Goal: Task Accomplishment & Management: Complete application form

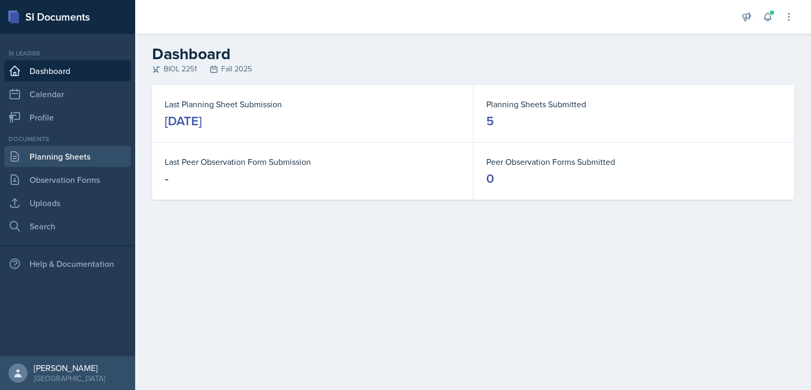
click at [34, 156] on link "Planning Sheets" at bounding box center [67, 156] width 127 height 21
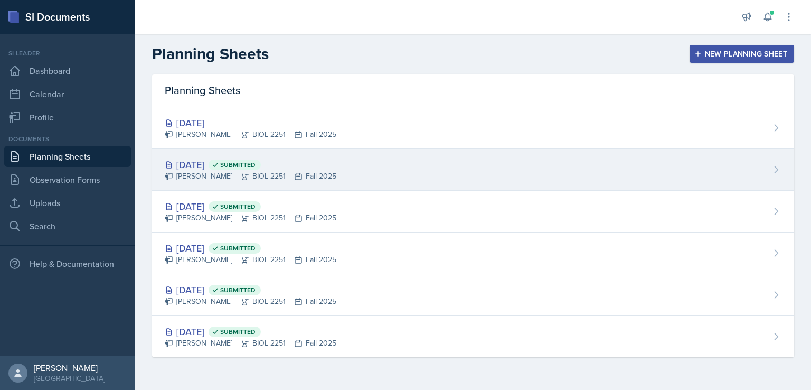
click at [215, 165] on div "[DATE] Submitted" at bounding box center [251, 164] width 172 height 14
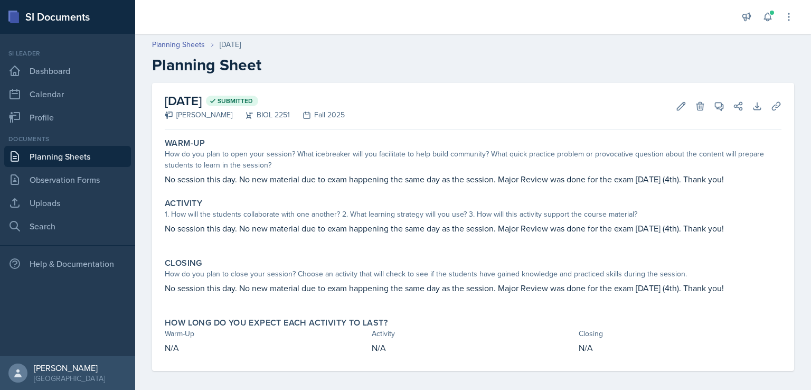
click at [81, 157] on link "Planning Sheets" at bounding box center [67, 156] width 127 height 21
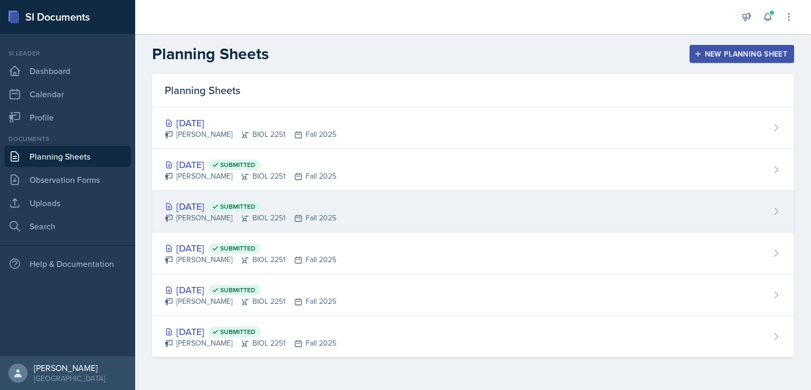
click at [207, 206] on div "[DATE] Submitted" at bounding box center [251, 206] width 172 height 14
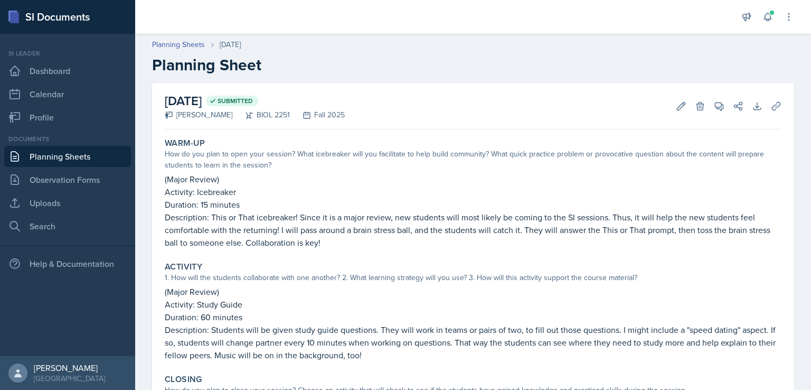
click at [55, 159] on link "Planning Sheets" at bounding box center [67, 156] width 127 height 21
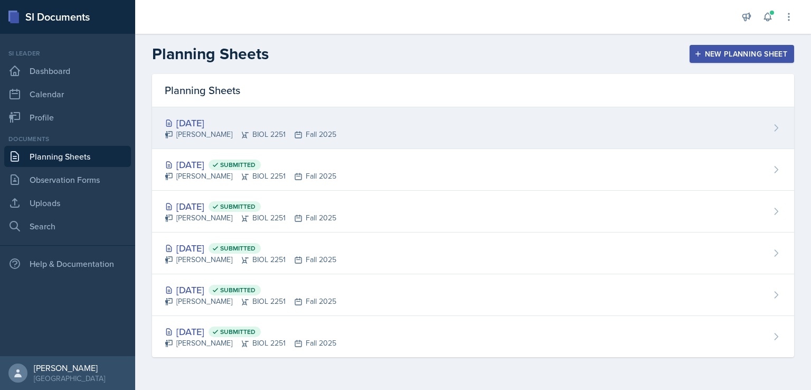
click at [222, 121] on div "[DATE]" at bounding box center [251, 123] width 172 height 14
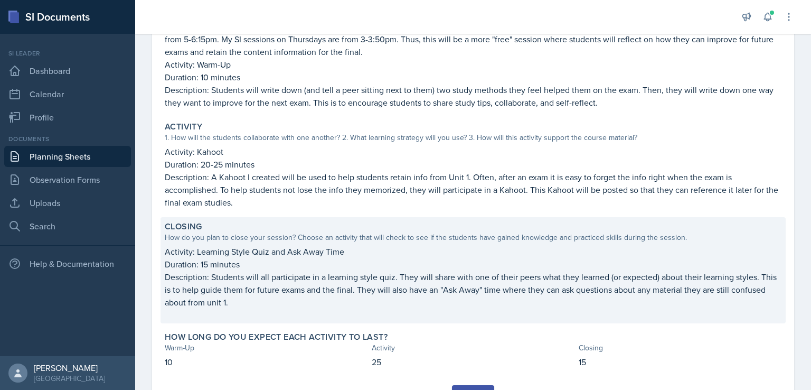
scroll to position [203, 0]
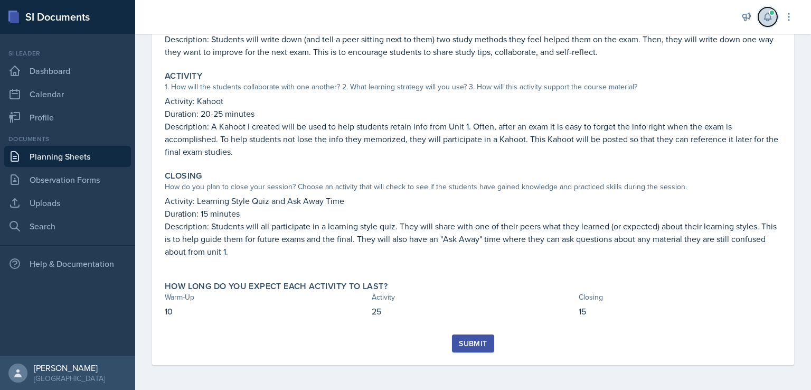
click at [769, 18] on icon at bounding box center [767, 17] width 7 height 8
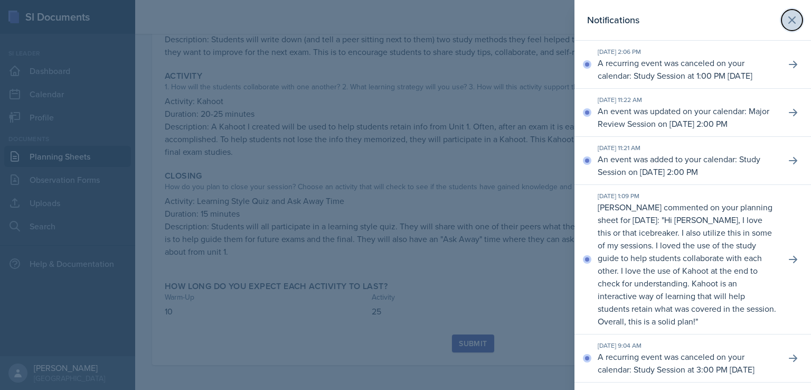
click at [786, 20] on icon at bounding box center [792, 20] width 13 height 13
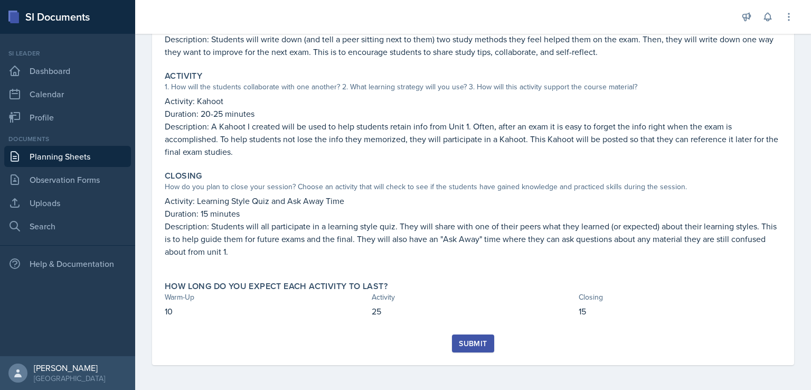
click at [469, 339] on div "Submit" at bounding box center [473, 343] width 28 height 8
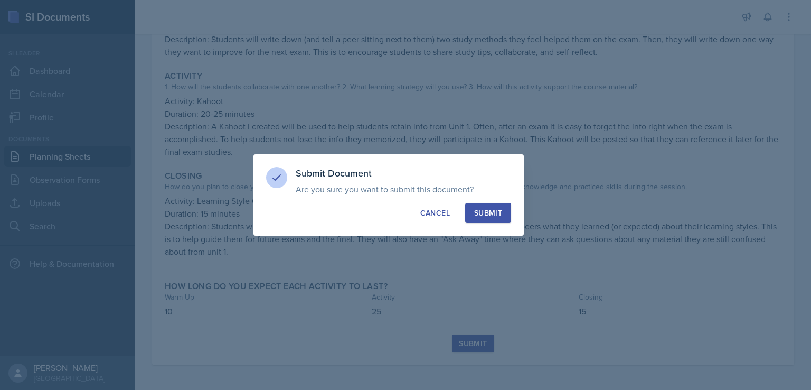
click at [480, 214] on div "Submit" at bounding box center [488, 212] width 28 height 11
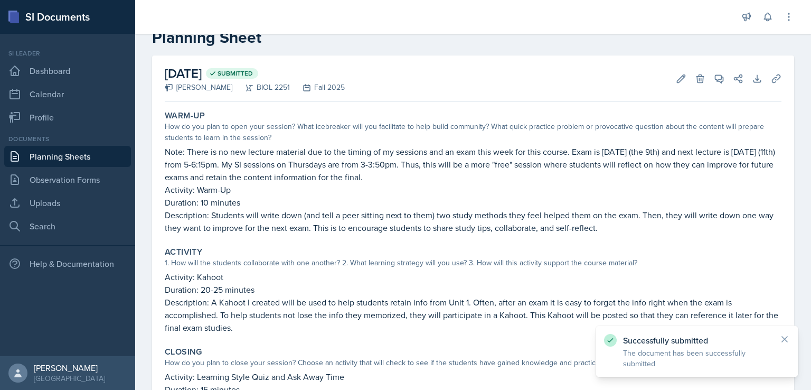
scroll to position [0, 0]
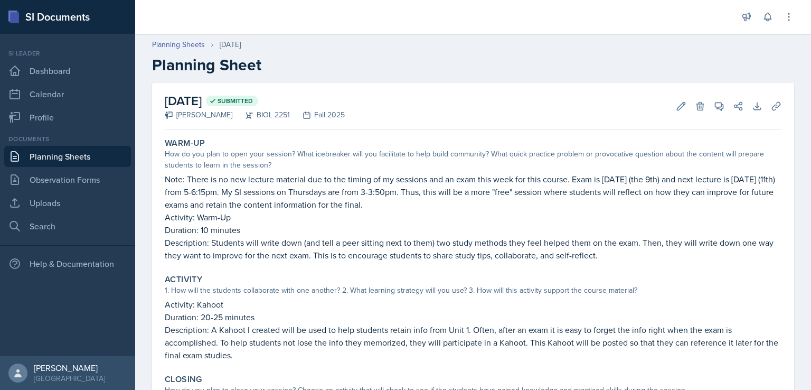
click at [71, 154] on link "Planning Sheets" at bounding box center [67, 156] width 127 height 21
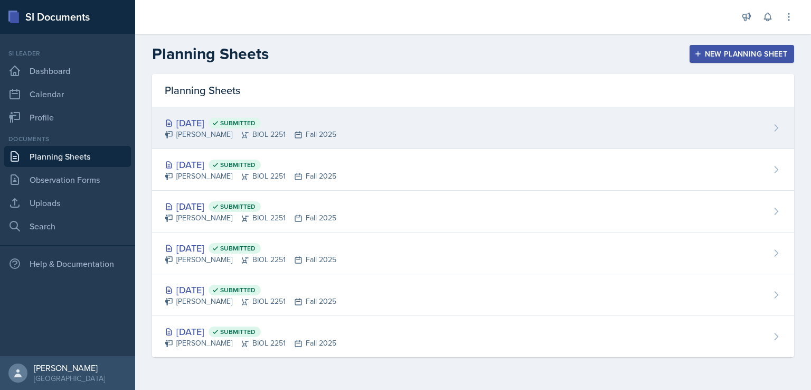
click at [200, 124] on div "[DATE] Submitted" at bounding box center [251, 123] width 172 height 14
